Goal: Task Accomplishment & Management: Manage account settings

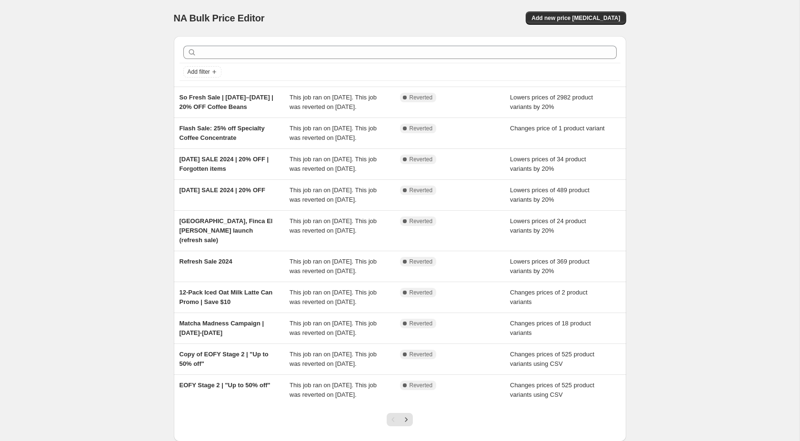
click at [107, 3] on div "NA Bulk Price Editor. This page is ready NA Bulk Price Editor Add new price [ME…" at bounding box center [400, 250] width 800 height 500
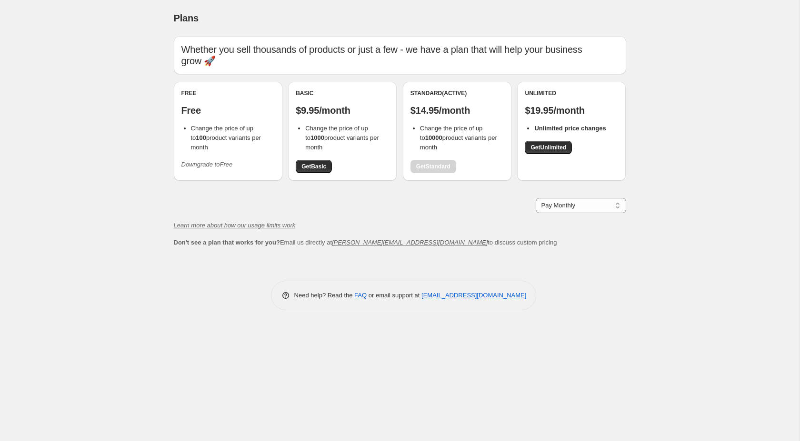
click at [220, 133] on li "Change the price of up to 100 product variants per month" at bounding box center [233, 138] width 84 height 29
click at [215, 161] on icon "Downgrade to Free" at bounding box center [206, 164] width 51 height 7
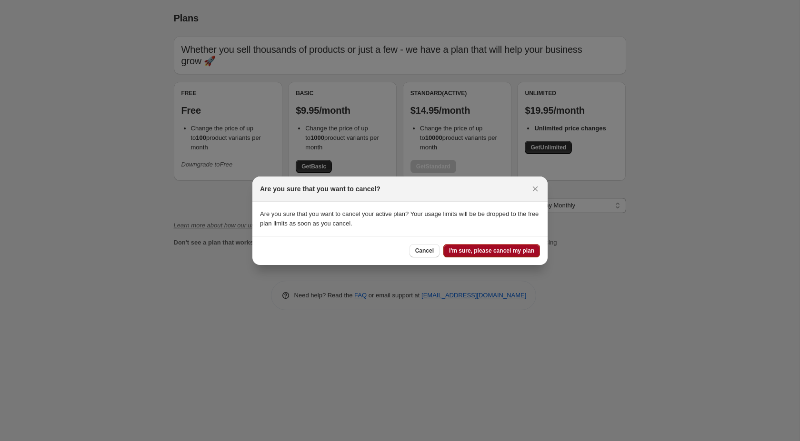
click at [461, 251] on span "I'm sure, please cancel my plan" at bounding box center [491, 251] width 85 height 8
